Goal: Check status: Check status

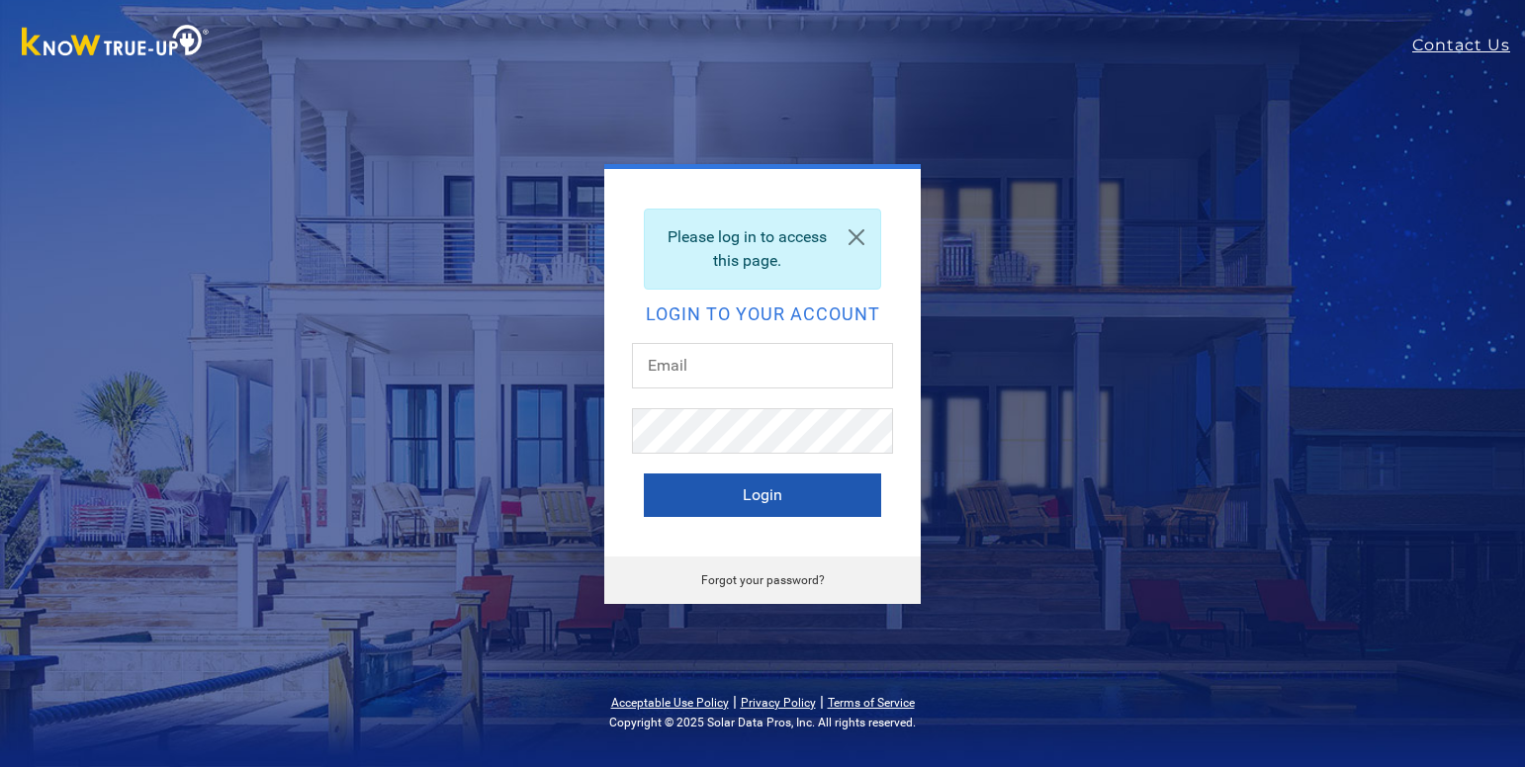
type input "[EMAIL_ADDRESS][DOMAIN_NAME]"
click at [677, 483] on button "Login" at bounding box center [762, 496] width 237 height 44
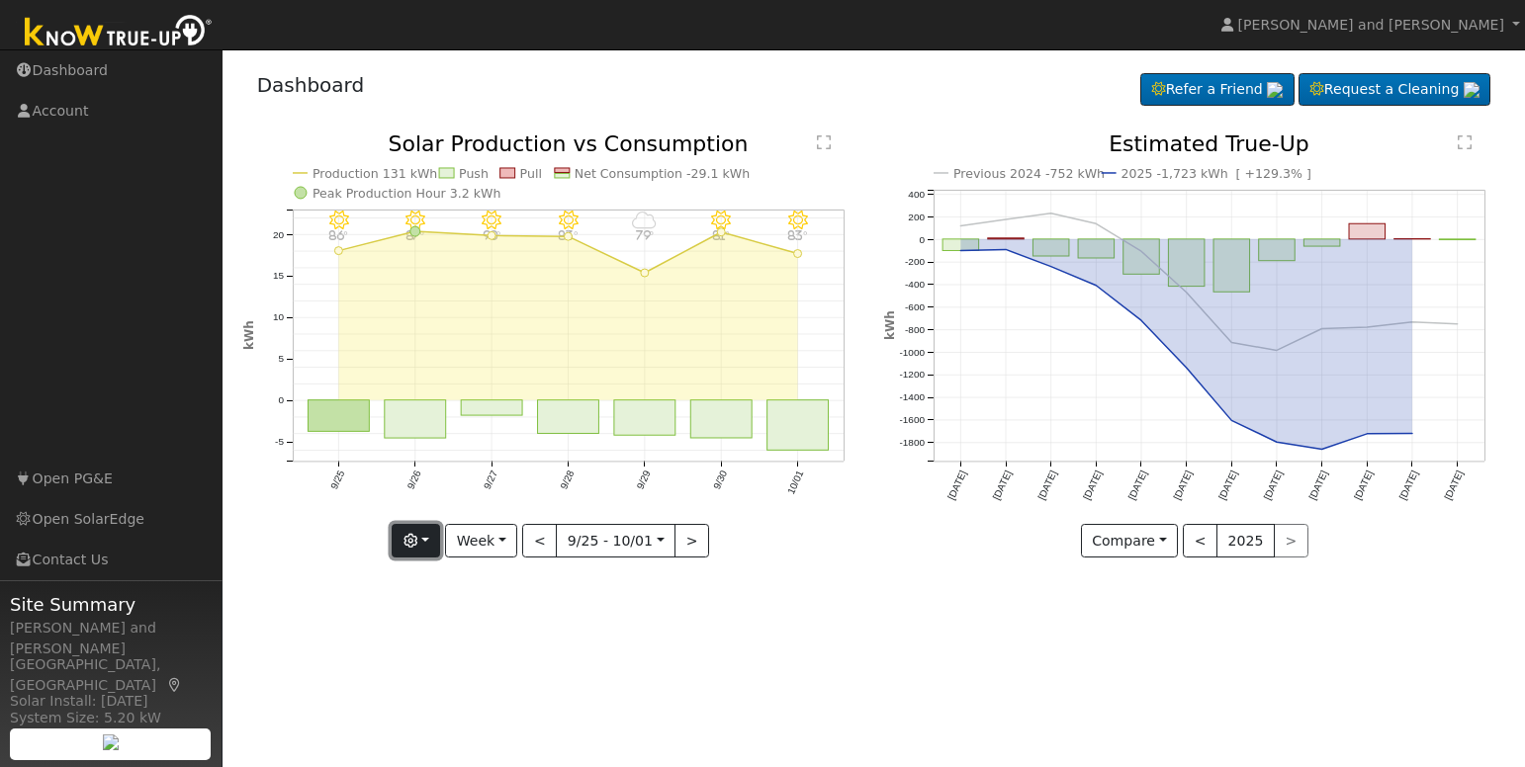
click at [440, 533] on button "button" at bounding box center [416, 541] width 48 height 34
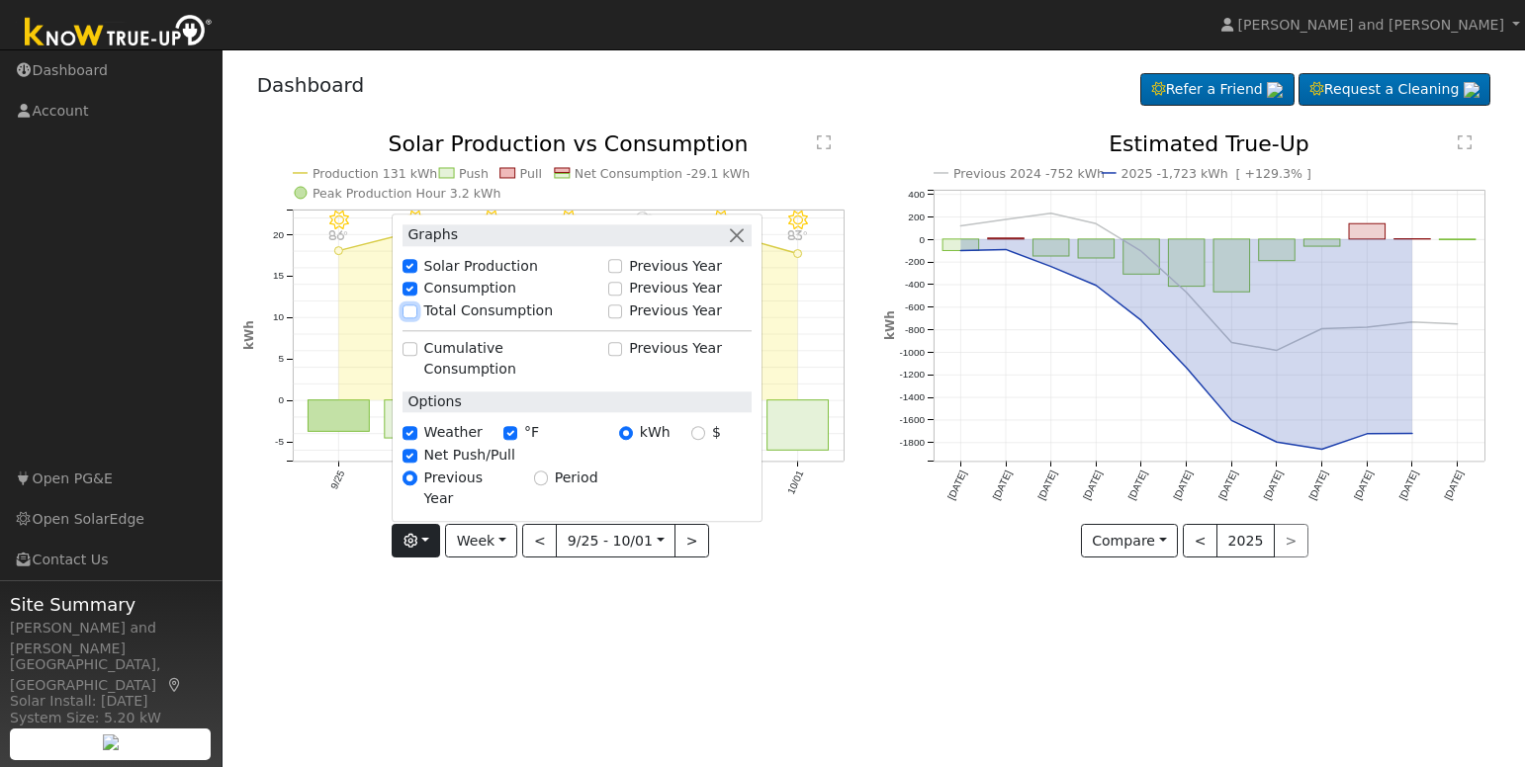
click at [416, 318] on input "Total Consumption" at bounding box center [410, 312] width 14 height 14
checkbox input "true"
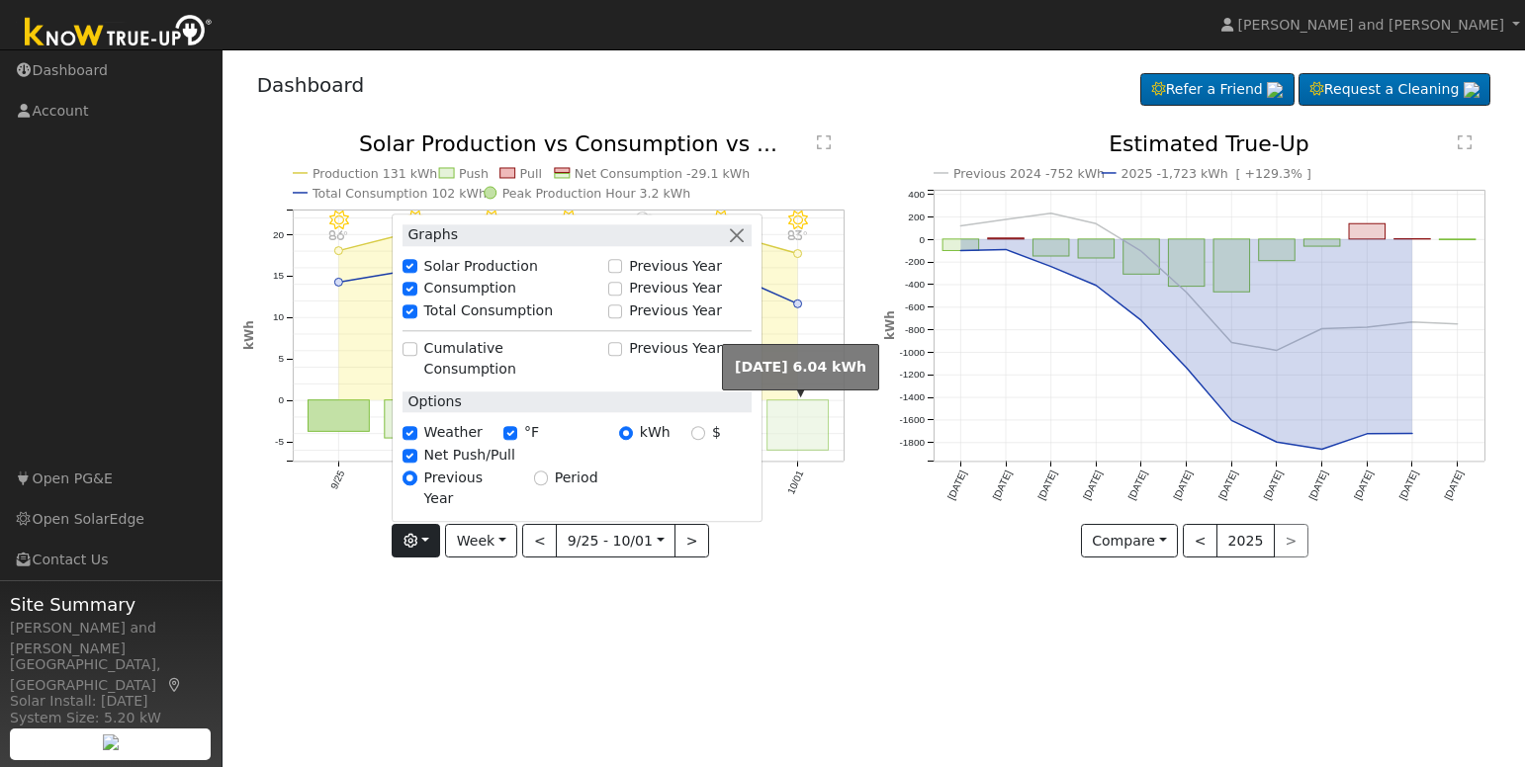
click at [804, 430] on rect "onclick=""" at bounding box center [797, 426] width 61 height 50
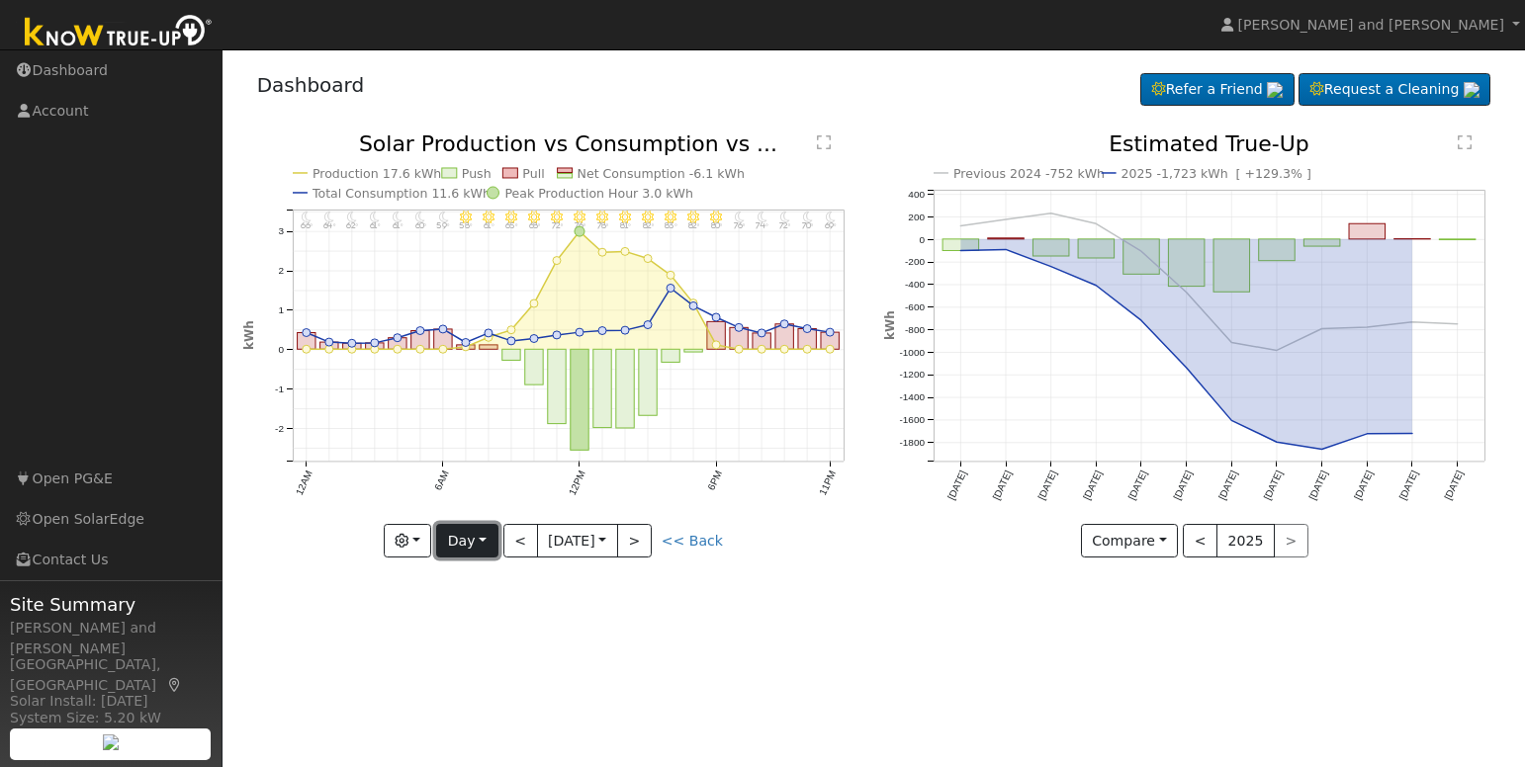
click at [470, 547] on button "Day" at bounding box center [466, 541] width 61 height 34
click at [486, 635] on link "Month" at bounding box center [505, 638] width 137 height 28
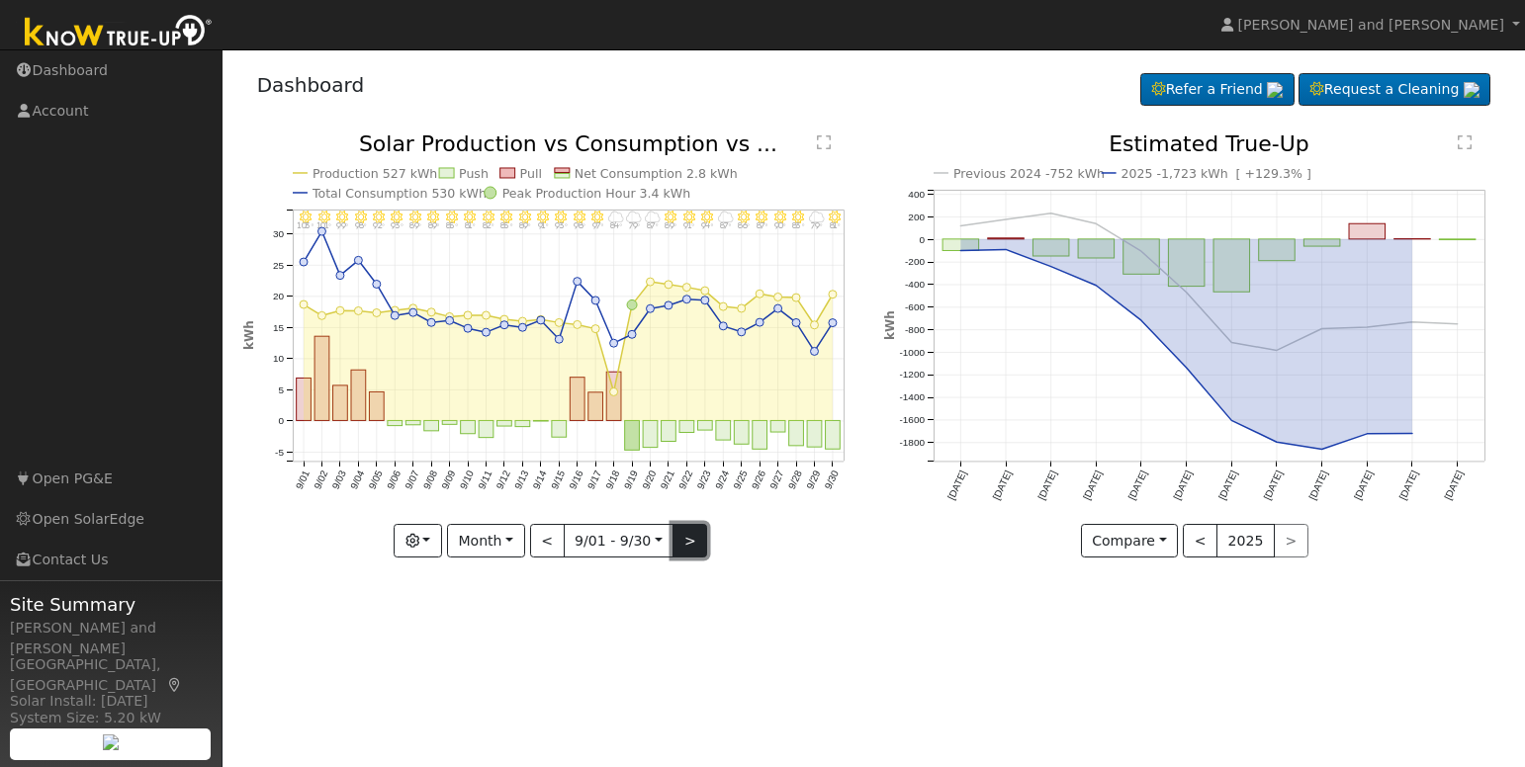
click at [683, 535] on button ">" at bounding box center [690, 541] width 35 height 34
type input "[DATE]"
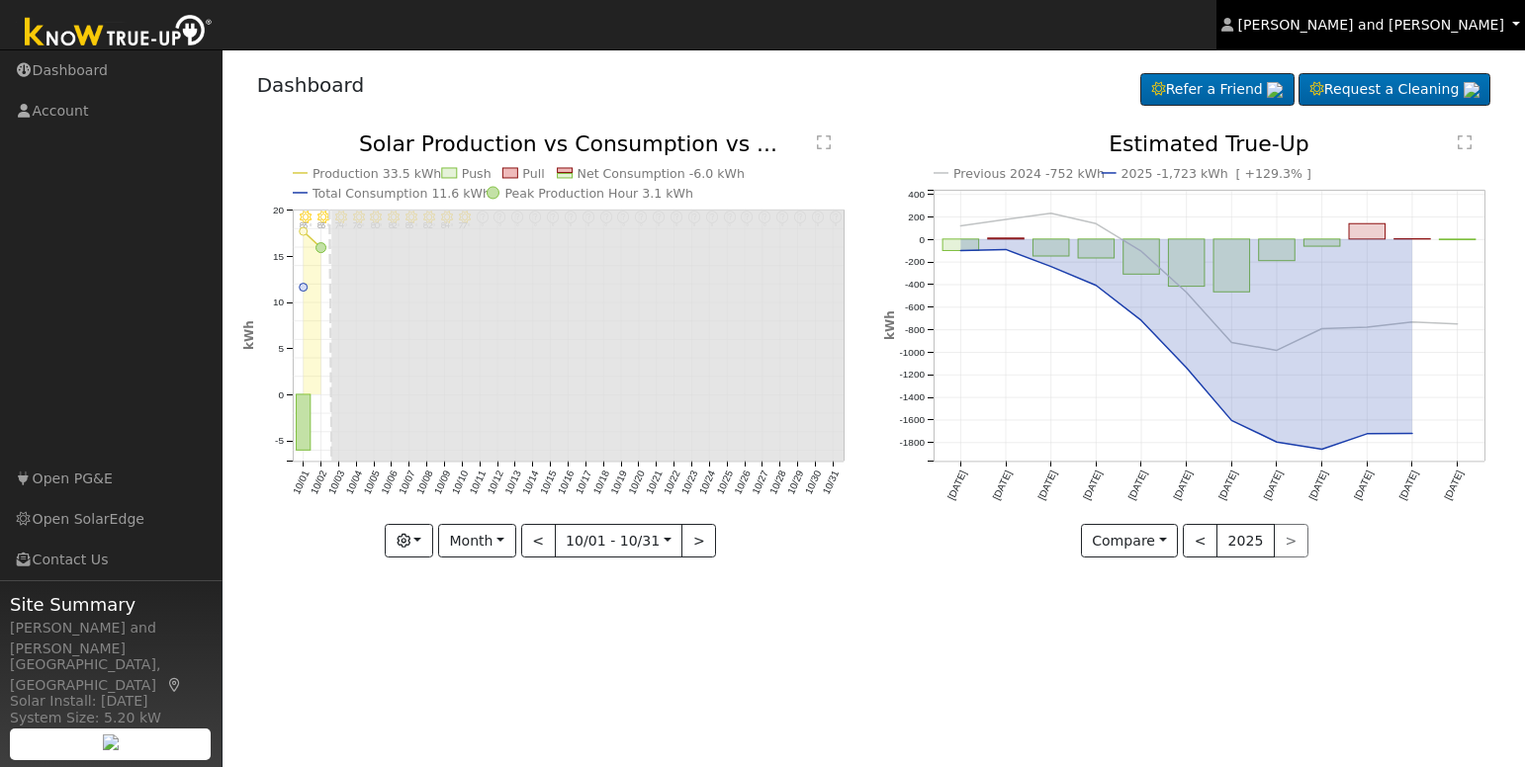
click at [1371, 28] on span "[PERSON_NAME] and [PERSON_NAME]" at bounding box center [1371, 25] width 266 height 16
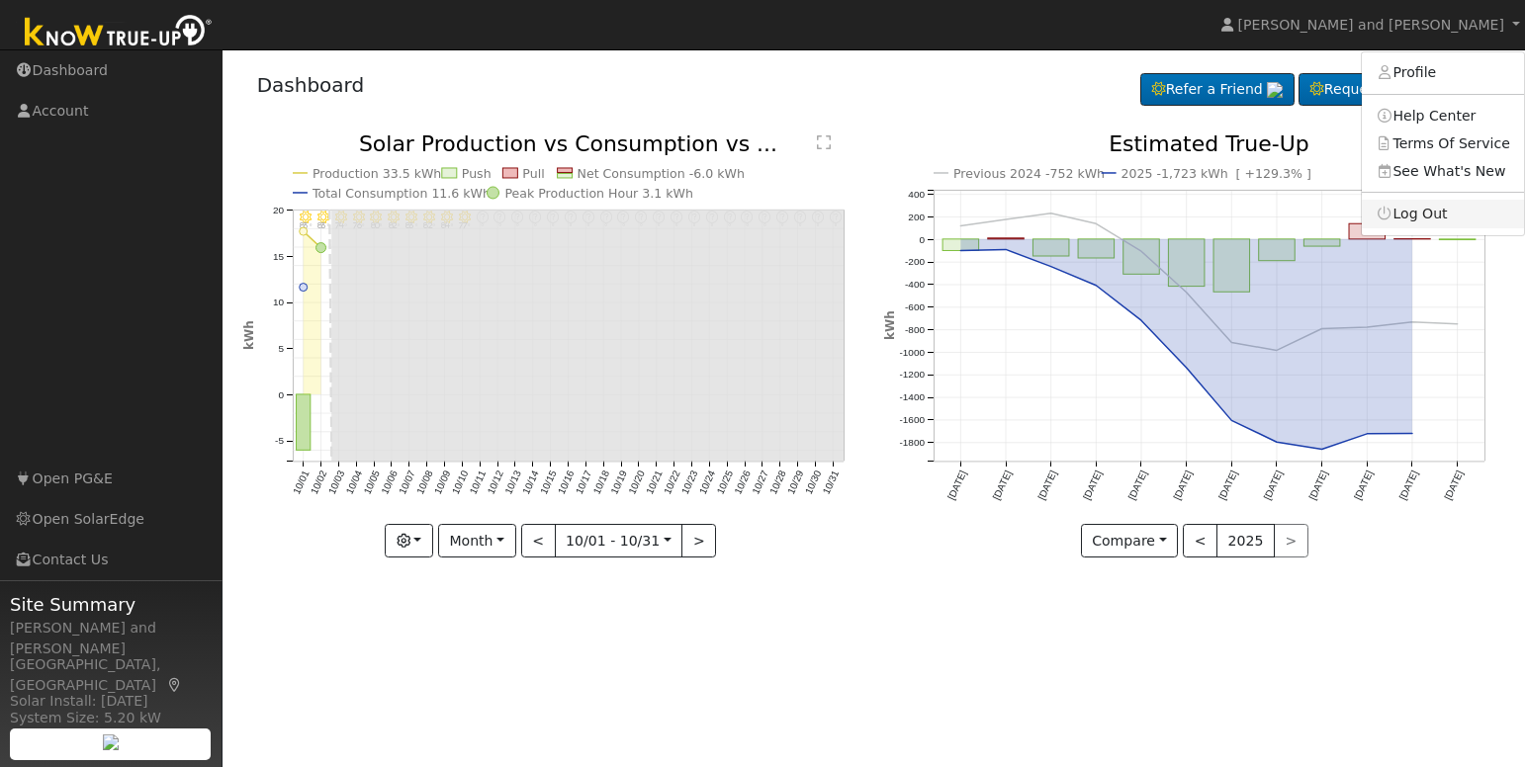
click at [1406, 222] on link "Log Out" at bounding box center [1443, 214] width 162 height 28
